Goal: Information Seeking & Learning: Check status

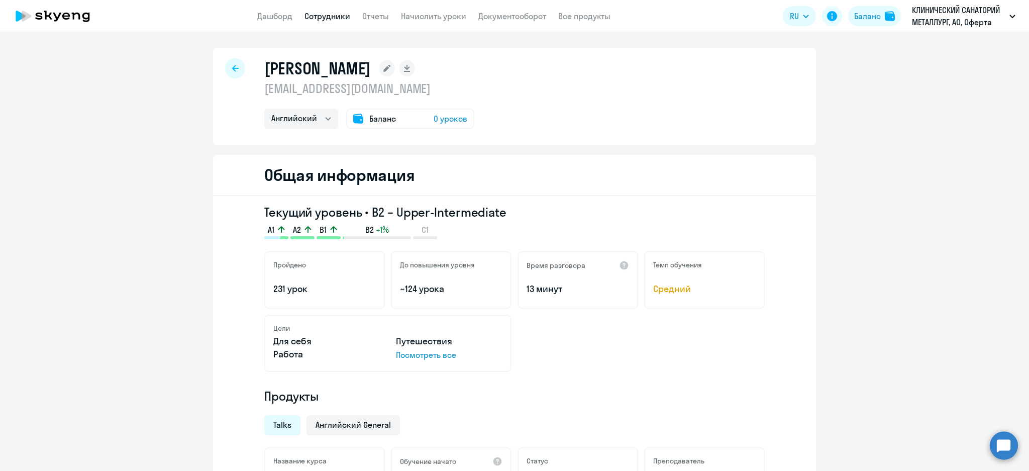
select select "english"
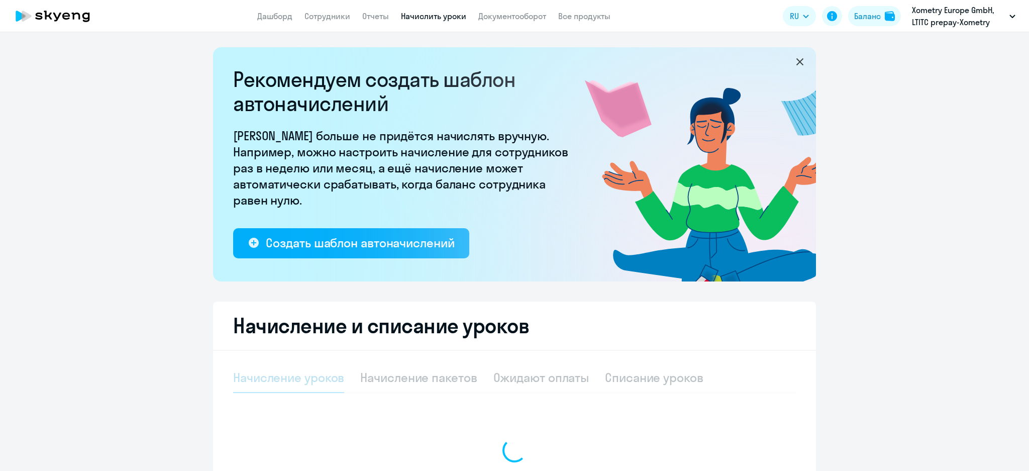
select select "10"
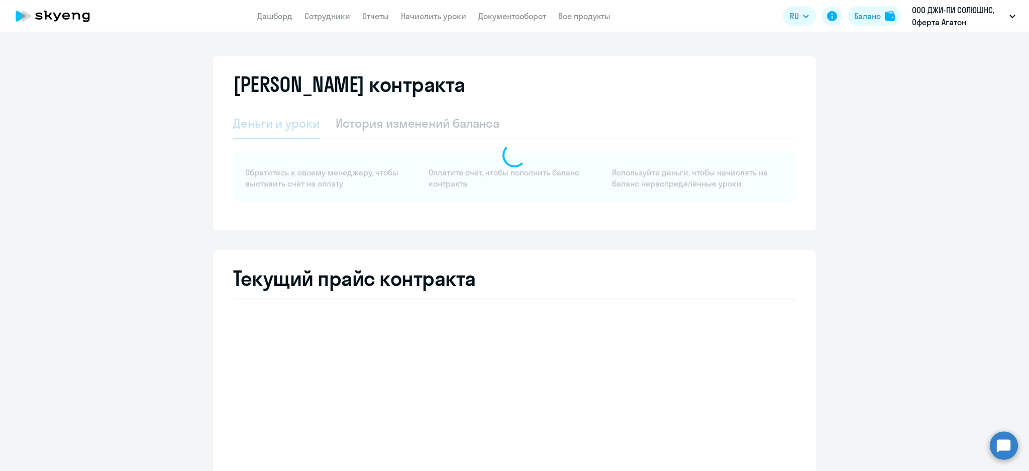
select select "english_adult_not_native_speaker"
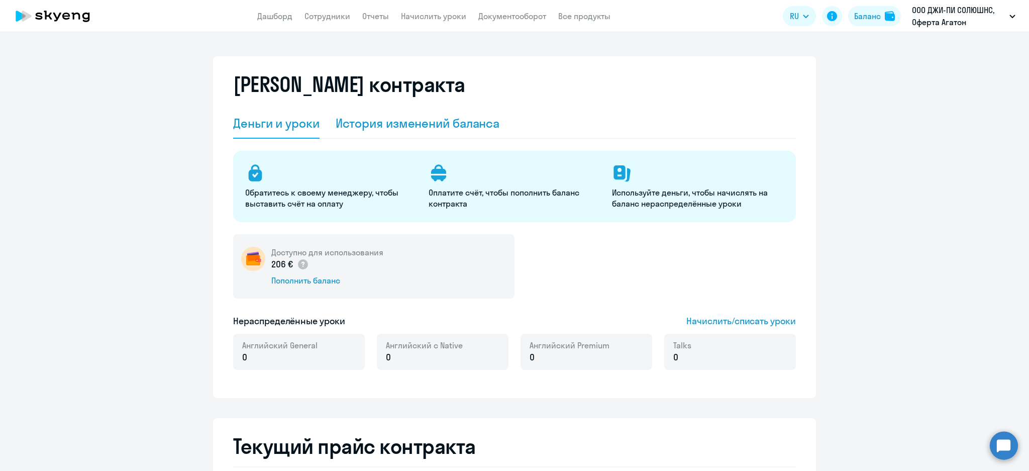
click at [409, 114] on div "История изменений баланса" at bounding box center [418, 124] width 164 height 30
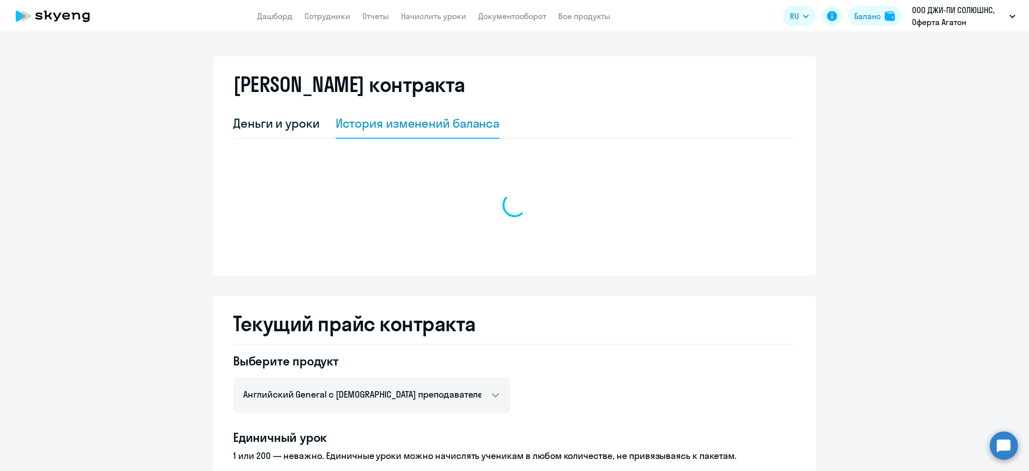
click at [408, 118] on div "История изменений баланса" at bounding box center [418, 123] width 164 height 16
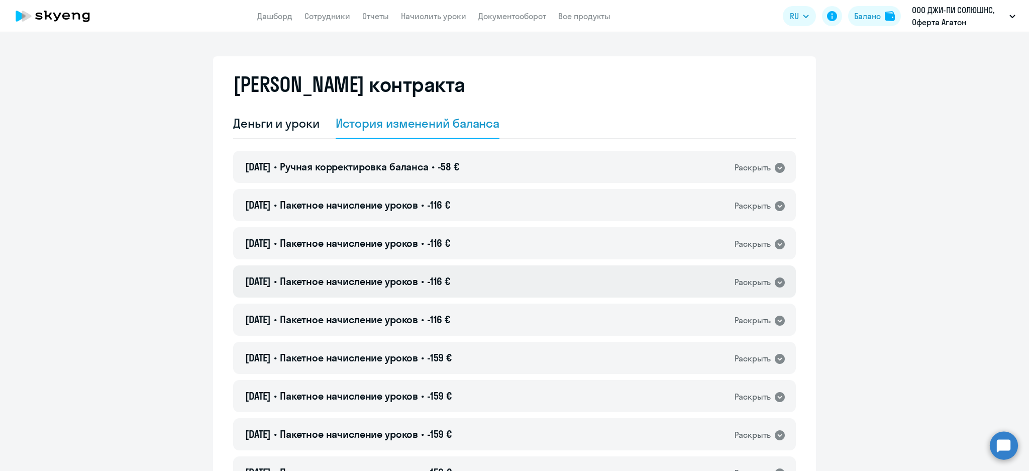
scroll to position [335, 0]
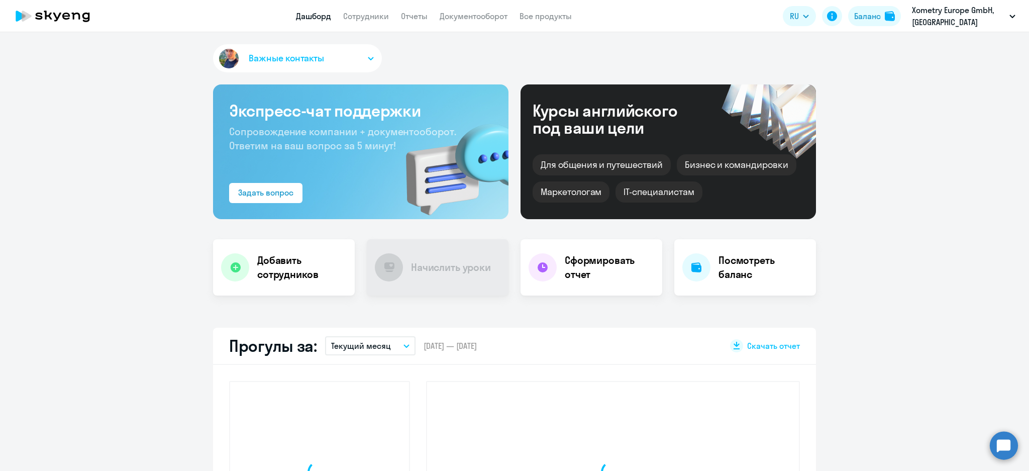
click at [378, 16] on link "Сотрудники" at bounding box center [366, 16] width 46 height 10
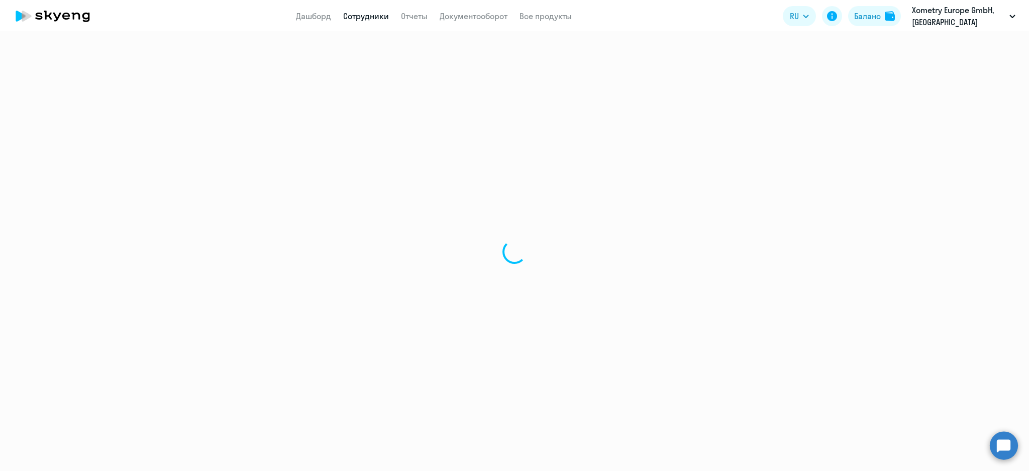
select select "30"
